Goal: Task Accomplishment & Management: Manage account settings

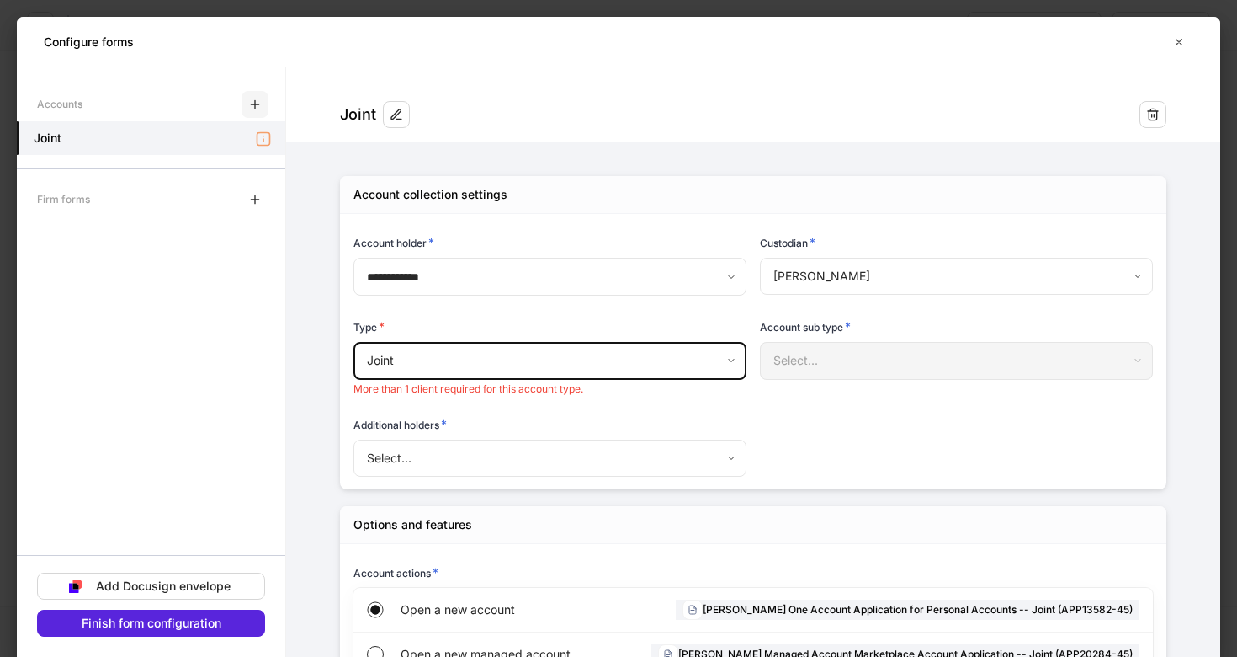
scroll to position [423, 0]
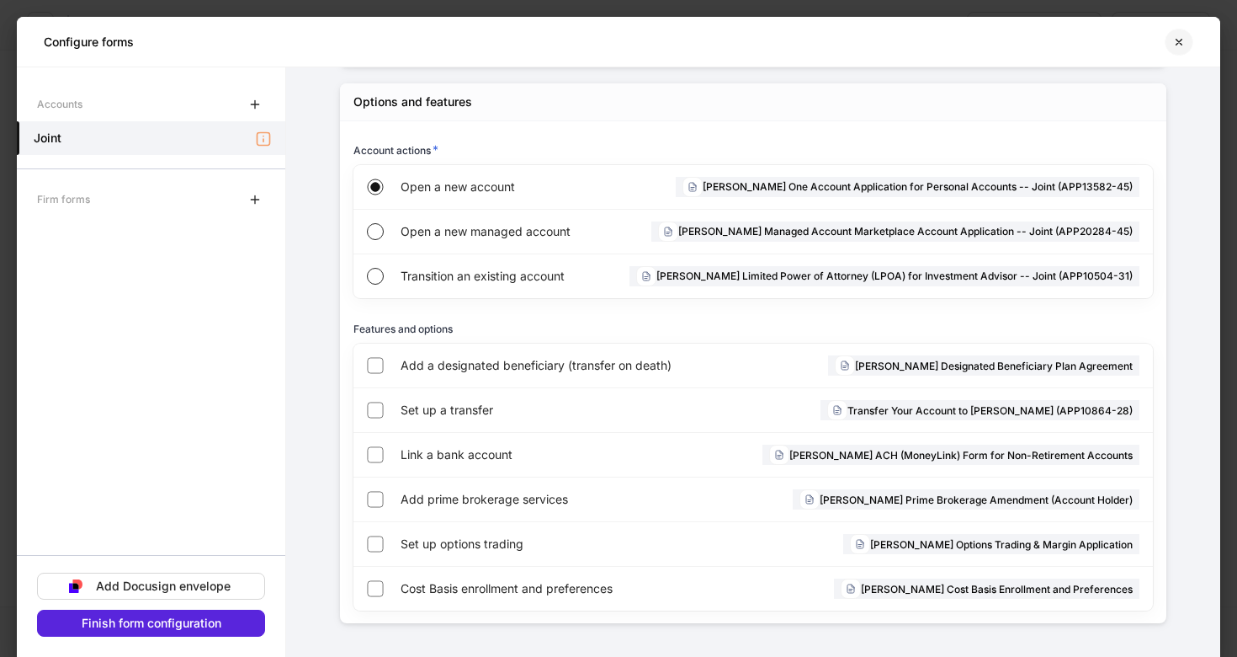
click at [1189, 46] on button "button" at bounding box center [1179, 42] width 29 height 27
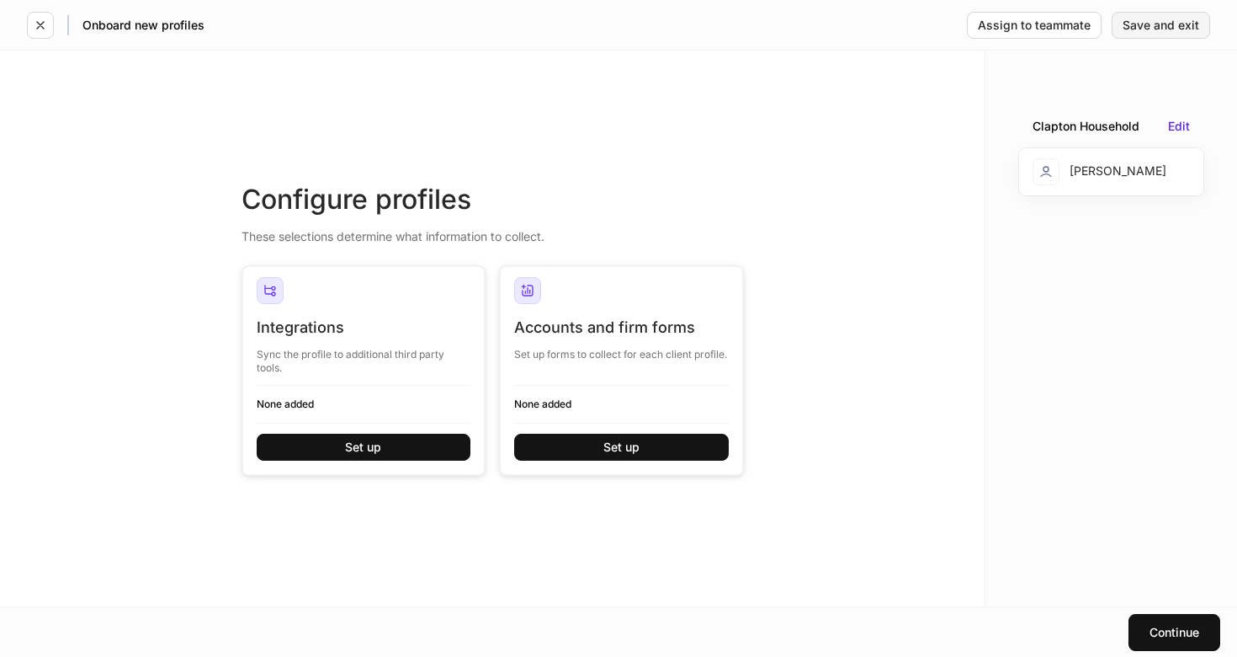
click at [1152, 28] on div "Save and exit" at bounding box center [1161, 25] width 77 height 12
click at [38, 29] on icon "button" at bounding box center [40, 25] width 13 height 13
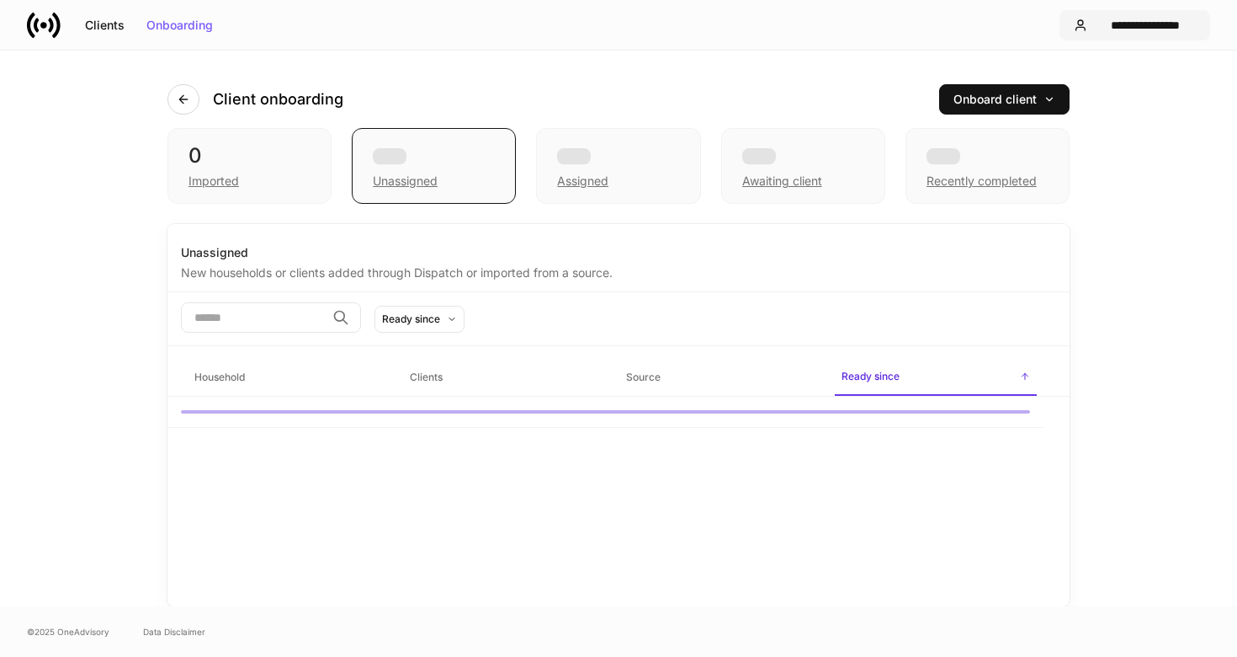
click at [1103, 35] on button "**********" at bounding box center [1135, 25] width 151 height 30
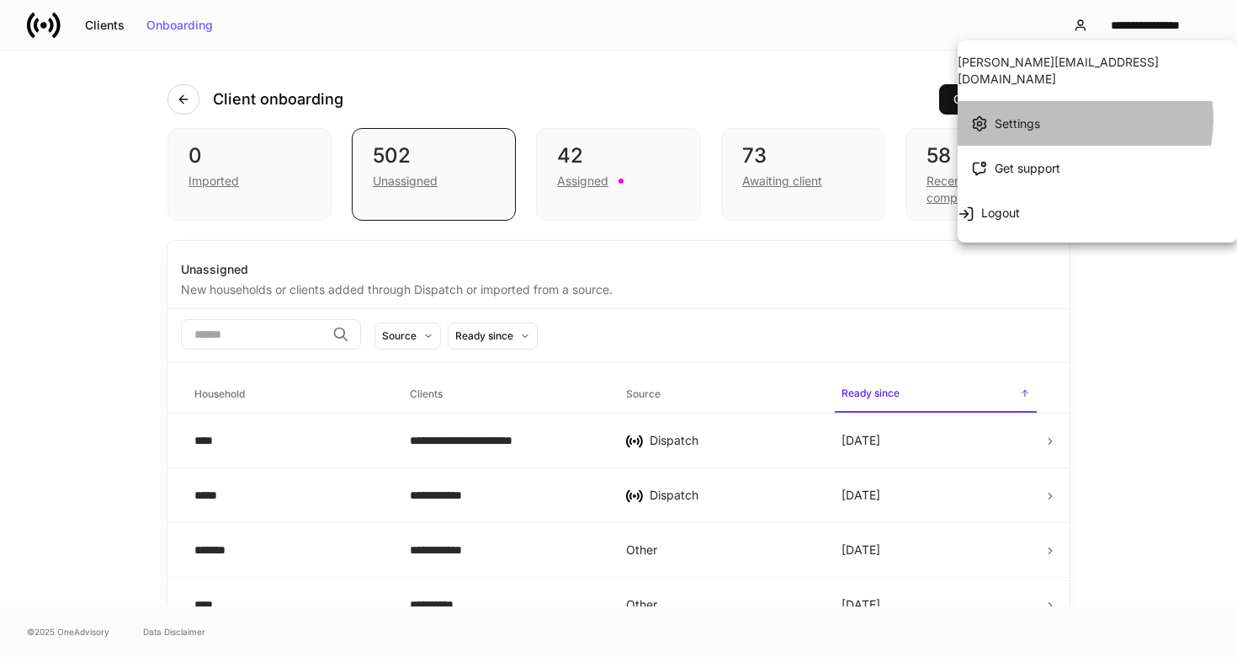
click at [1074, 103] on li "Settings" at bounding box center [1097, 123] width 279 height 45
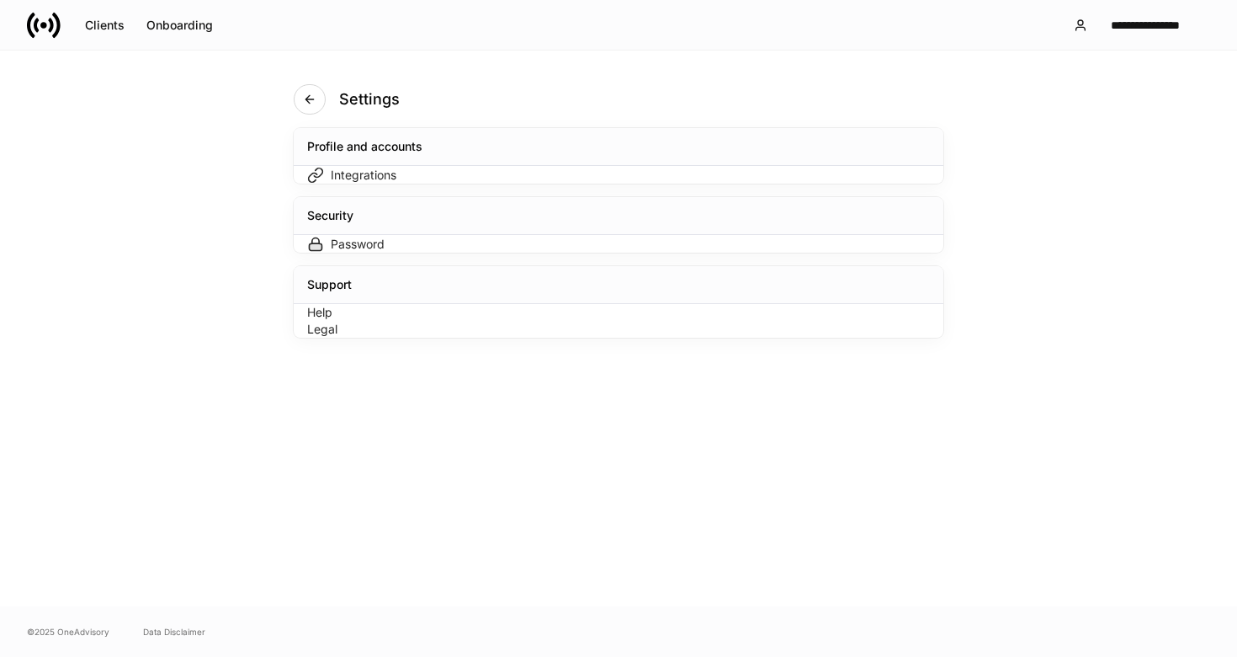
click at [640, 184] on div "Integrations" at bounding box center [618, 175] width 623 height 18
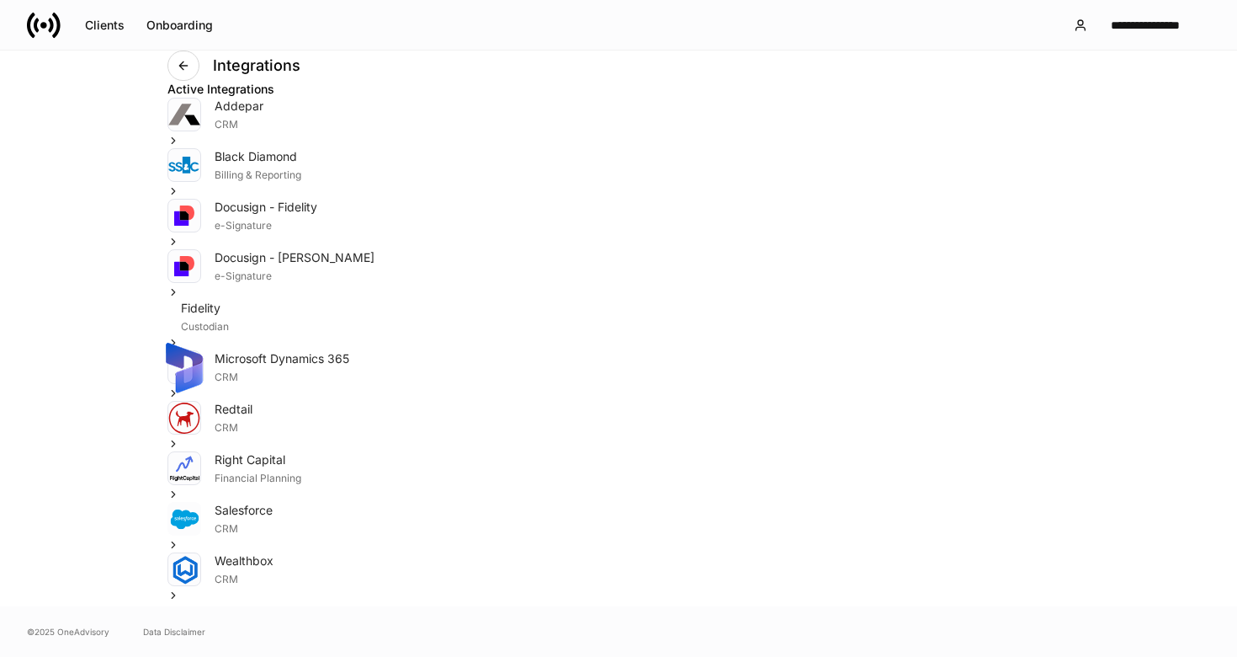
click at [936, 350] on div "Fidelity Custodian" at bounding box center [619, 325] width 902 height 51
